Goal: Find contact information: Find contact information

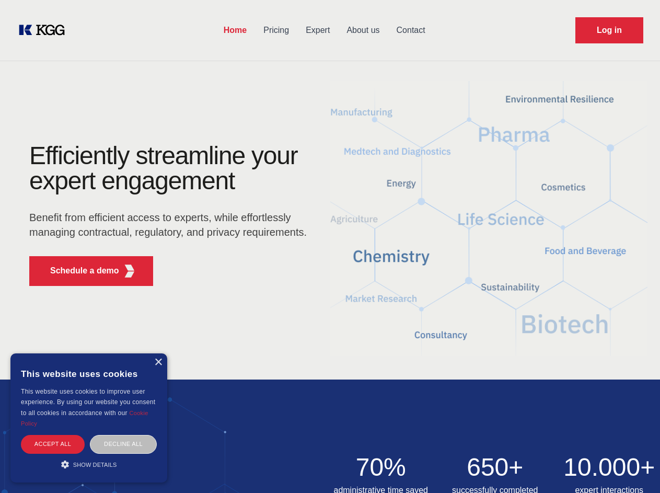
click at [330, 246] on div "Efficiently streamline your expert engagement Benefit from efficient access to …" at bounding box center [172, 218] width 318 height 151
click at [78, 271] on p "Schedule a demo" at bounding box center [84, 271] width 69 height 13
click at [158, 362] on div "× This website uses cookies This website uses cookies to improve user experienc…" at bounding box center [88, 417] width 157 height 129
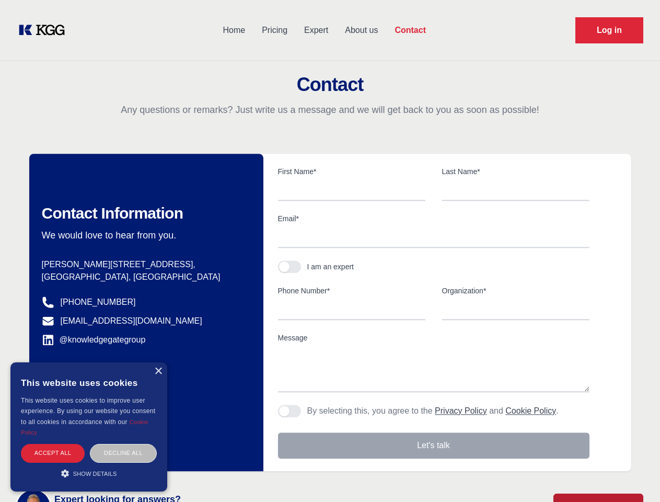
click at [53, 444] on div "Accept all" at bounding box center [53, 453] width 64 height 18
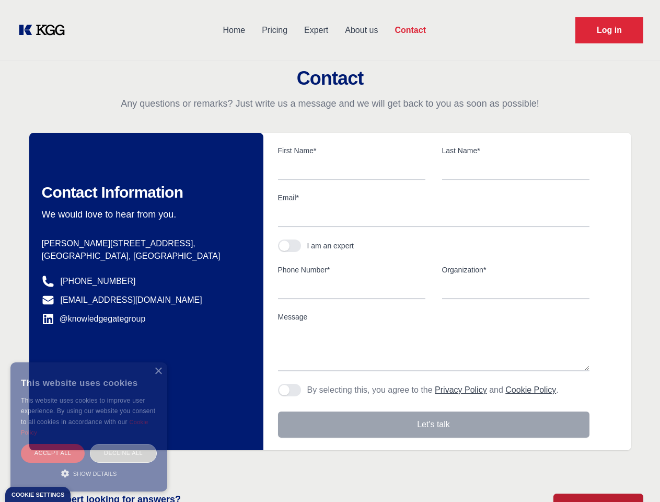
click at [123, 444] on div "Decline all" at bounding box center [123, 453] width 67 height 18
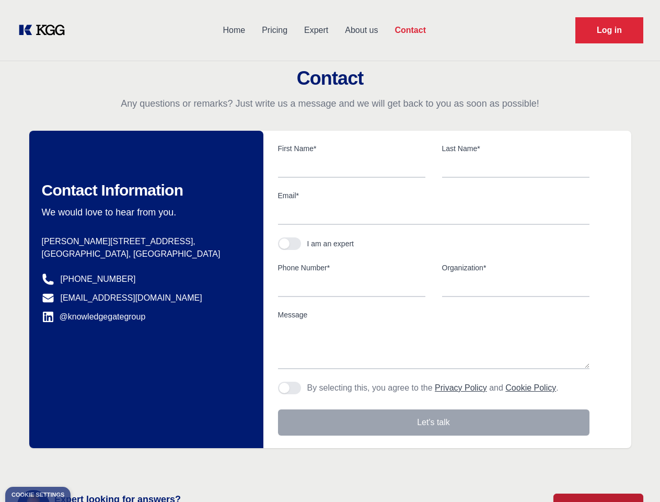
click at [89, 464] on main "Contact Any questions or remarks? Just write us a message and we will get back …" at bounding box center [330, 272] width 660 height 544
